Goal: Navigation & Orientation: Find specific page/section

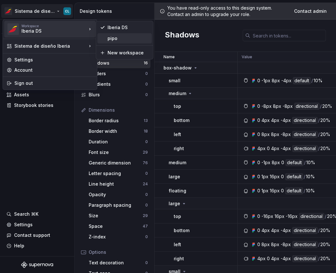
click at [118, 40] on div "pipo" at bounding box center [128, 38] width 42 height 6
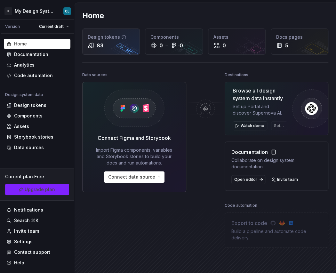
click at [120, 43] on div "83" at bounding box center [111, 46] width 47 height 8
